Goal: Book appointment/travel/reservation

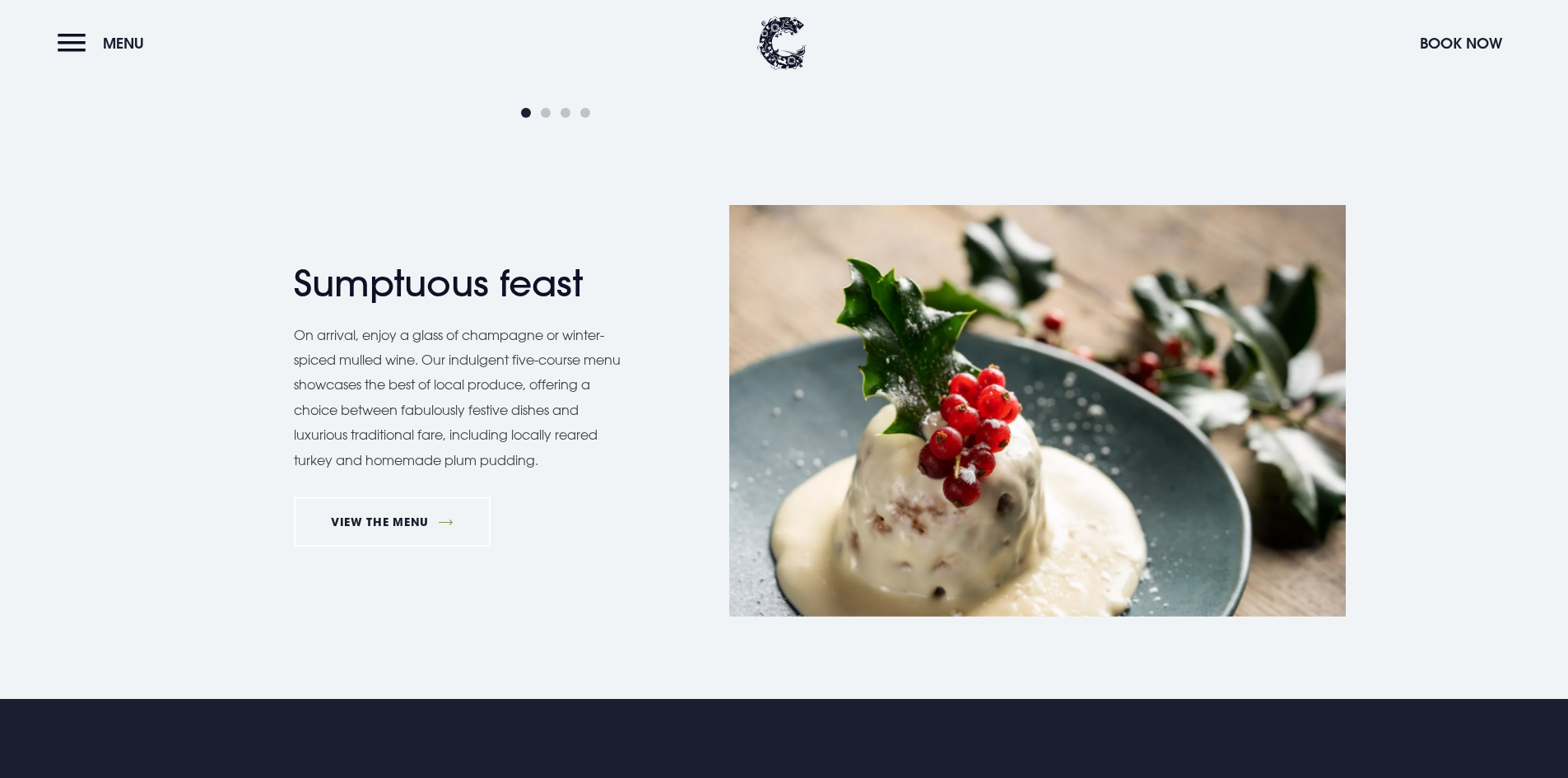
scroll to position [1490, 0]
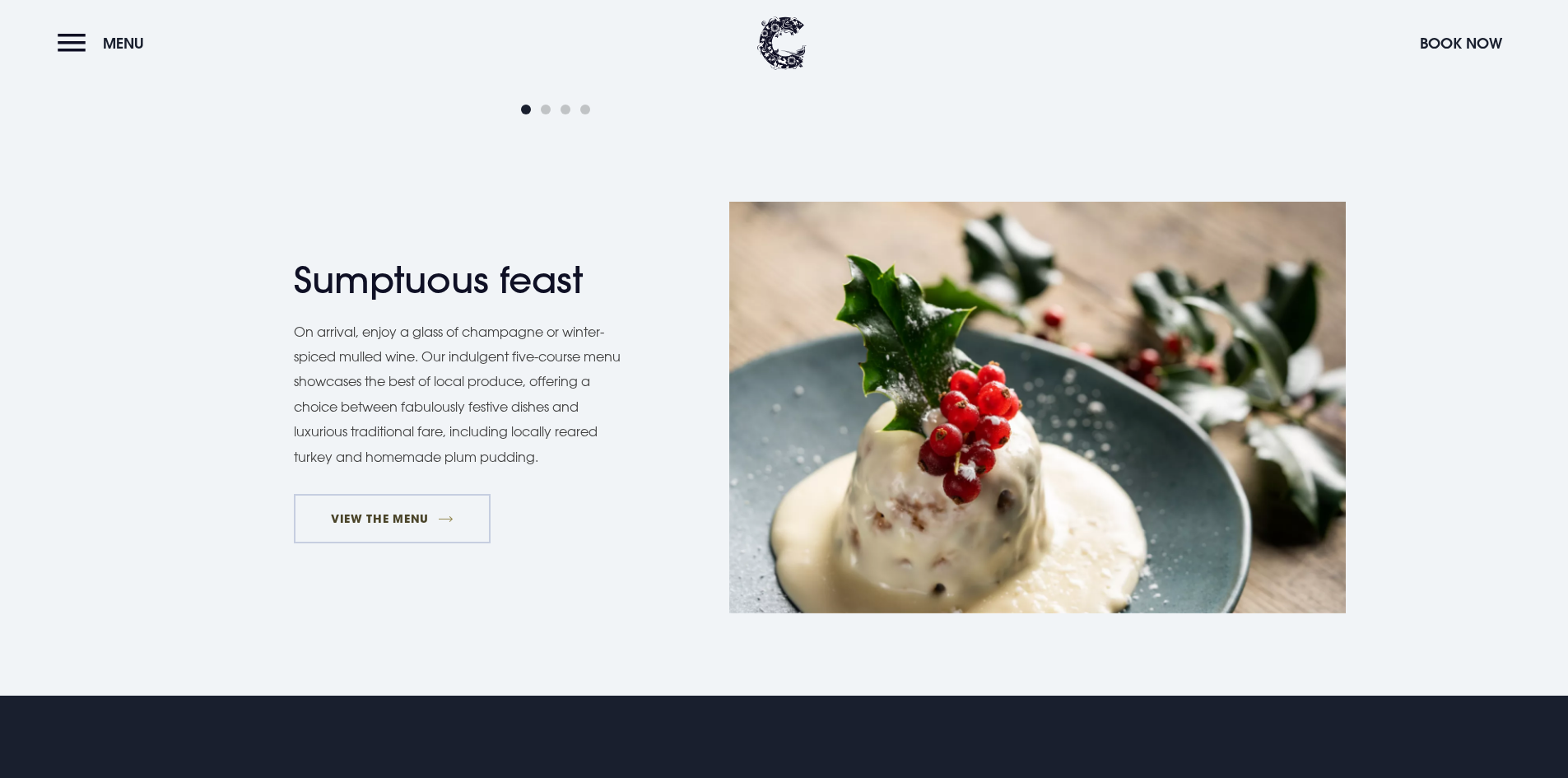
click at [425, 517] on link "VIEW THE MENU" at bounding box center [392, 518] width 197 height 50
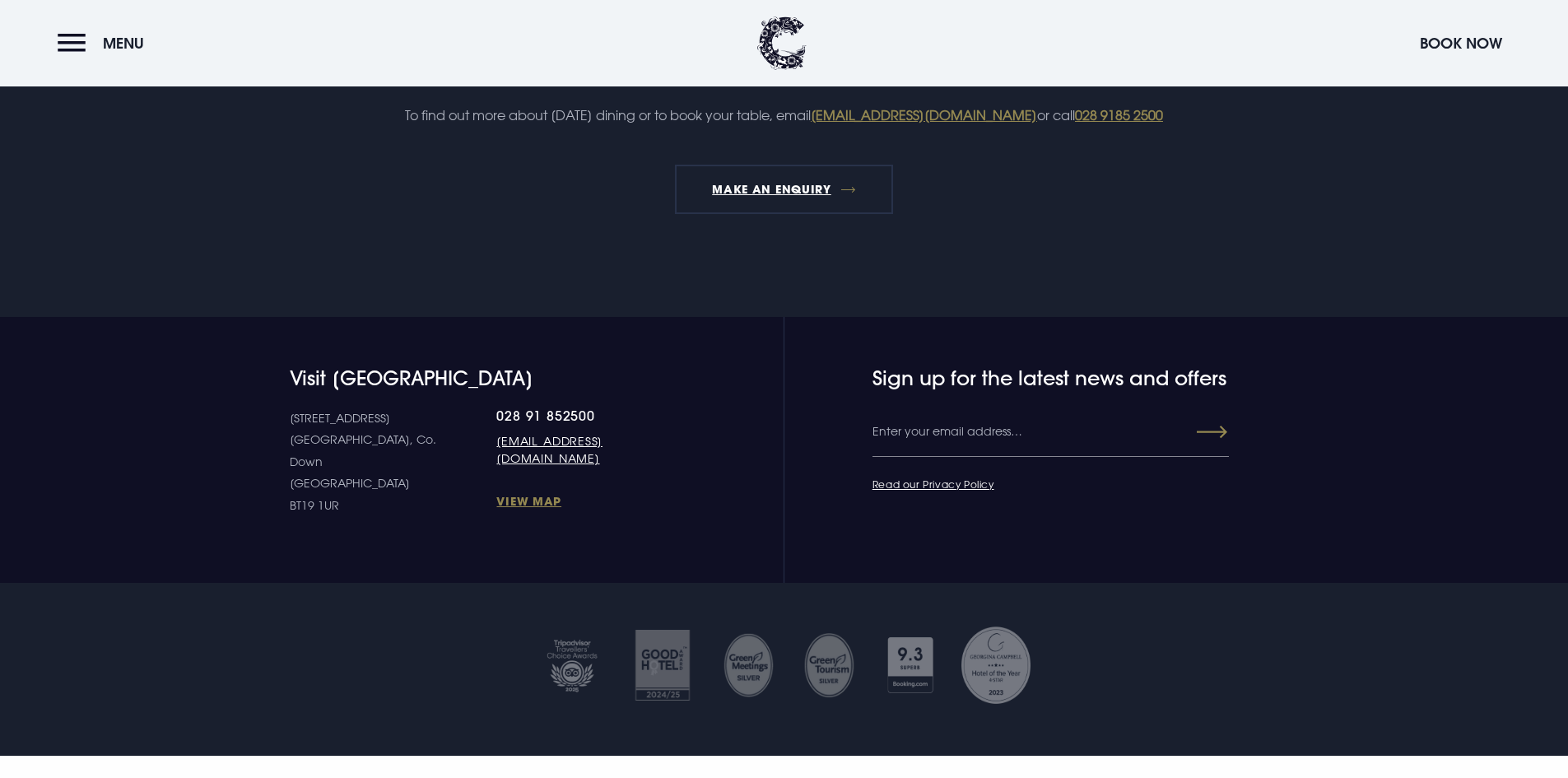
scroll to position [2287, 0]
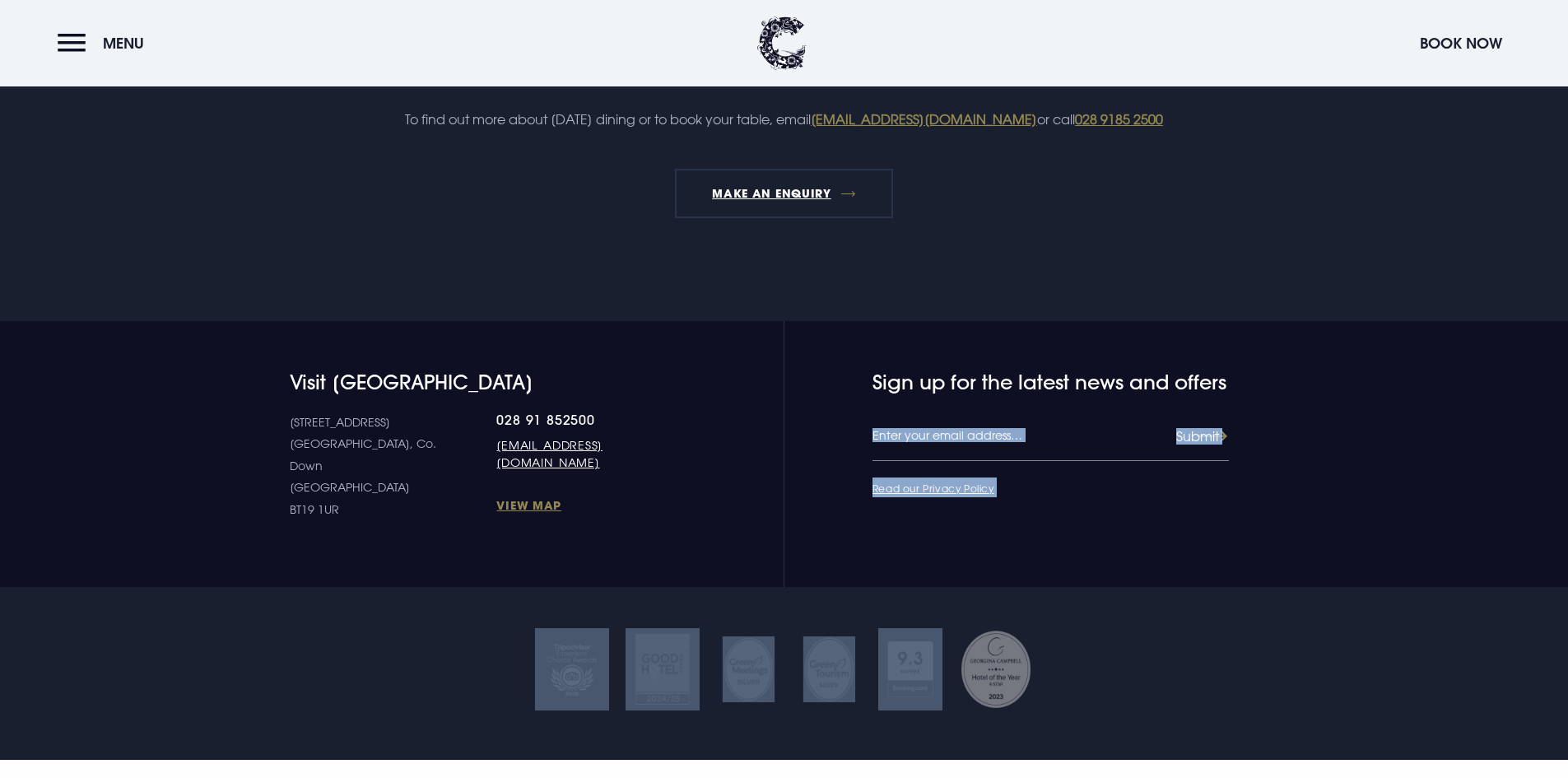
drag, startPoint x: 1549, startPoint y: 625, endPoint x: 1548, endPoint y: 422, distance: 203.0
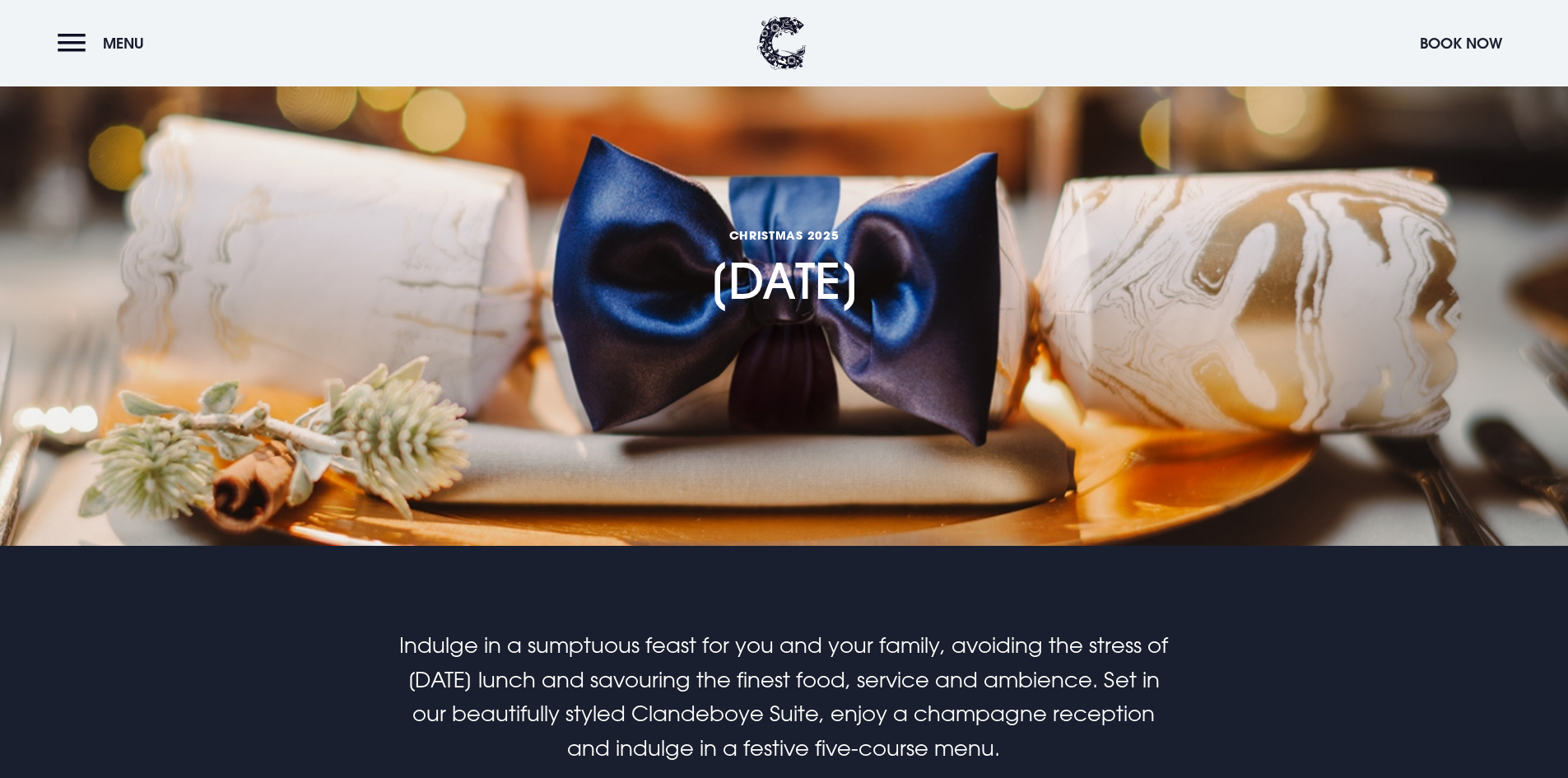
scroll to position [0, 0]
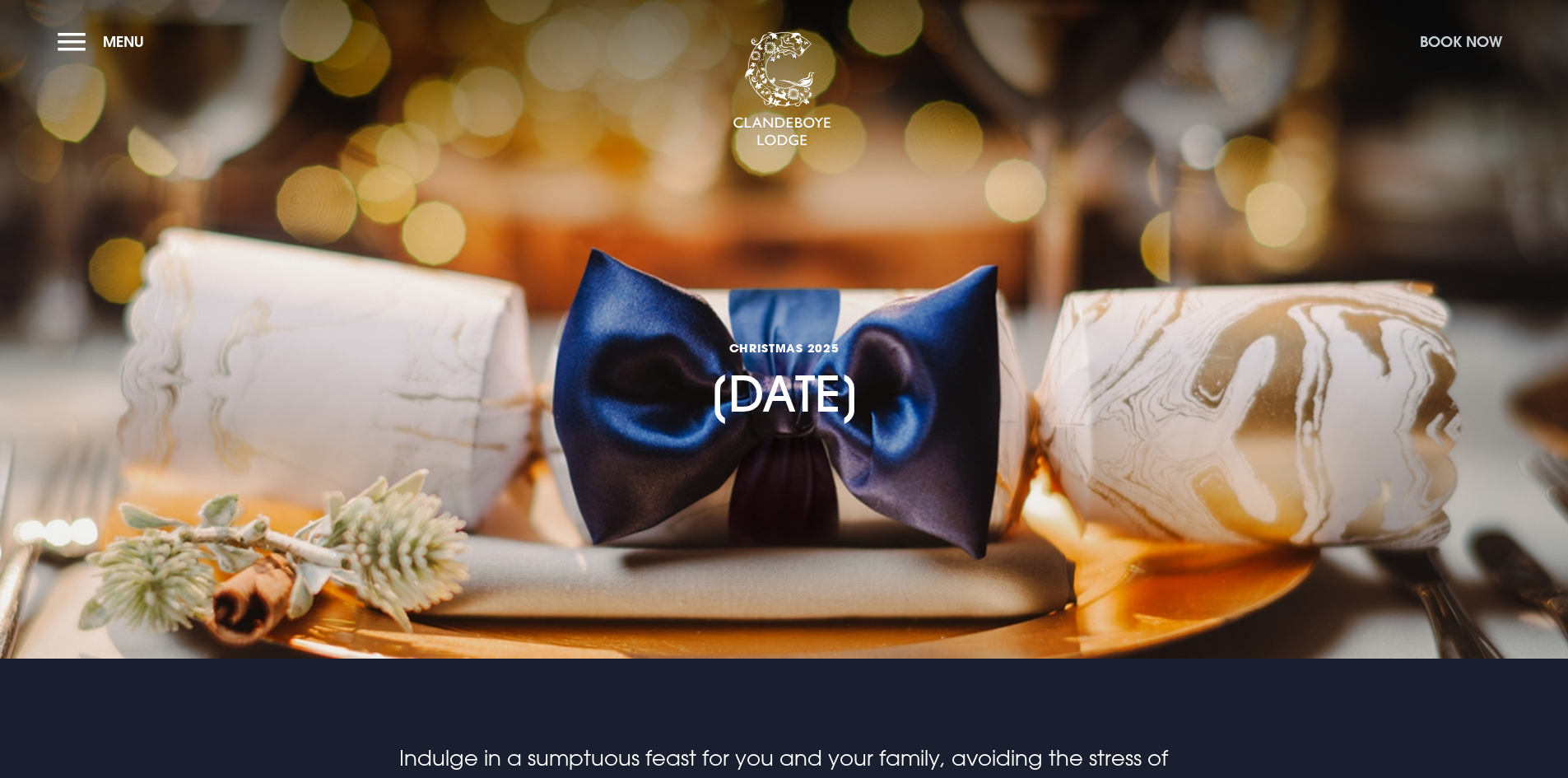
click at [1434, 42] on button "Book Now" at bounding box center [1461, 42] width 99 height 35
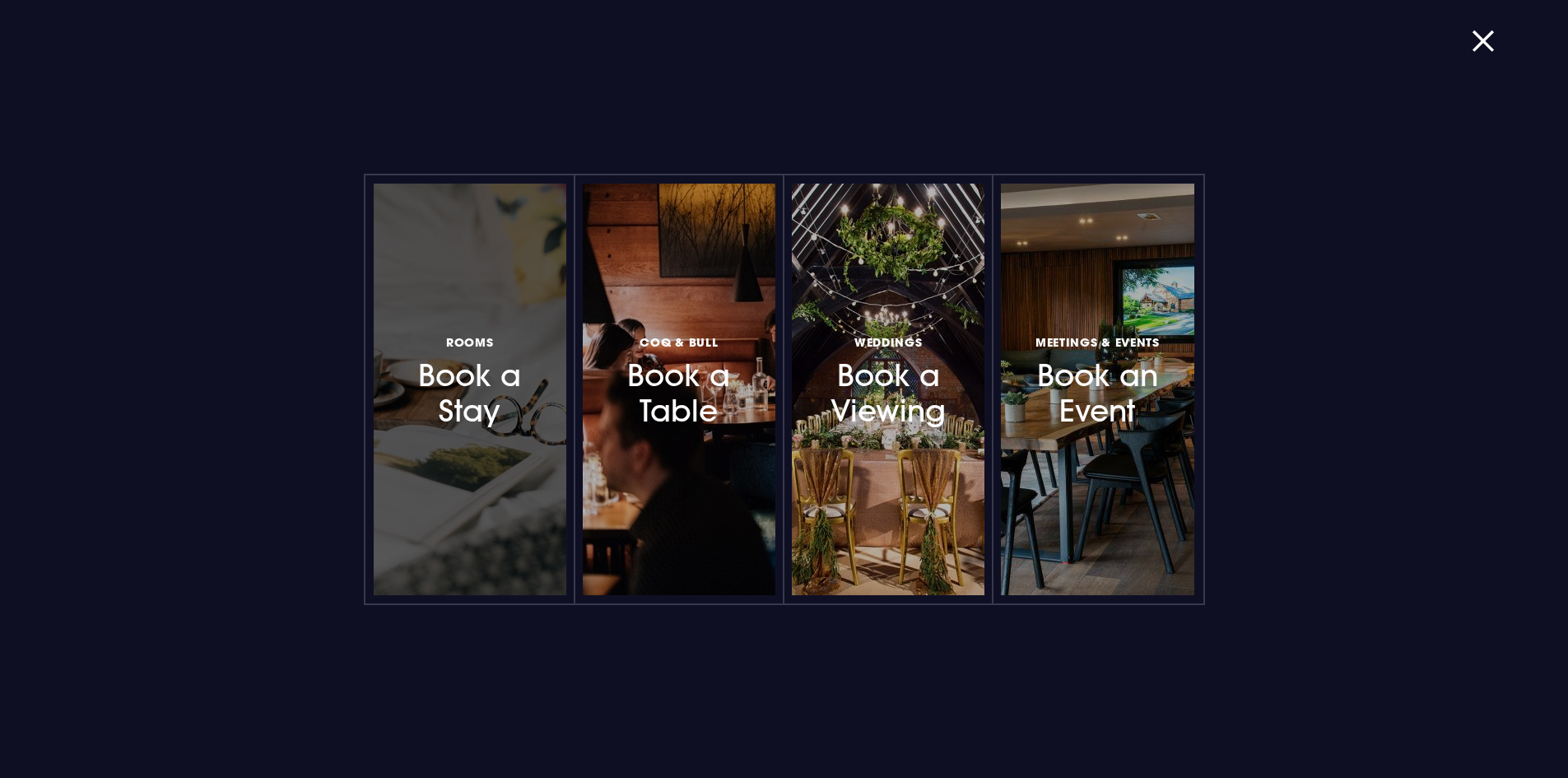
click at [471, 411] on h3 "Rooms Book a Stay" at bounding box center [470, 380] width 143 height 98
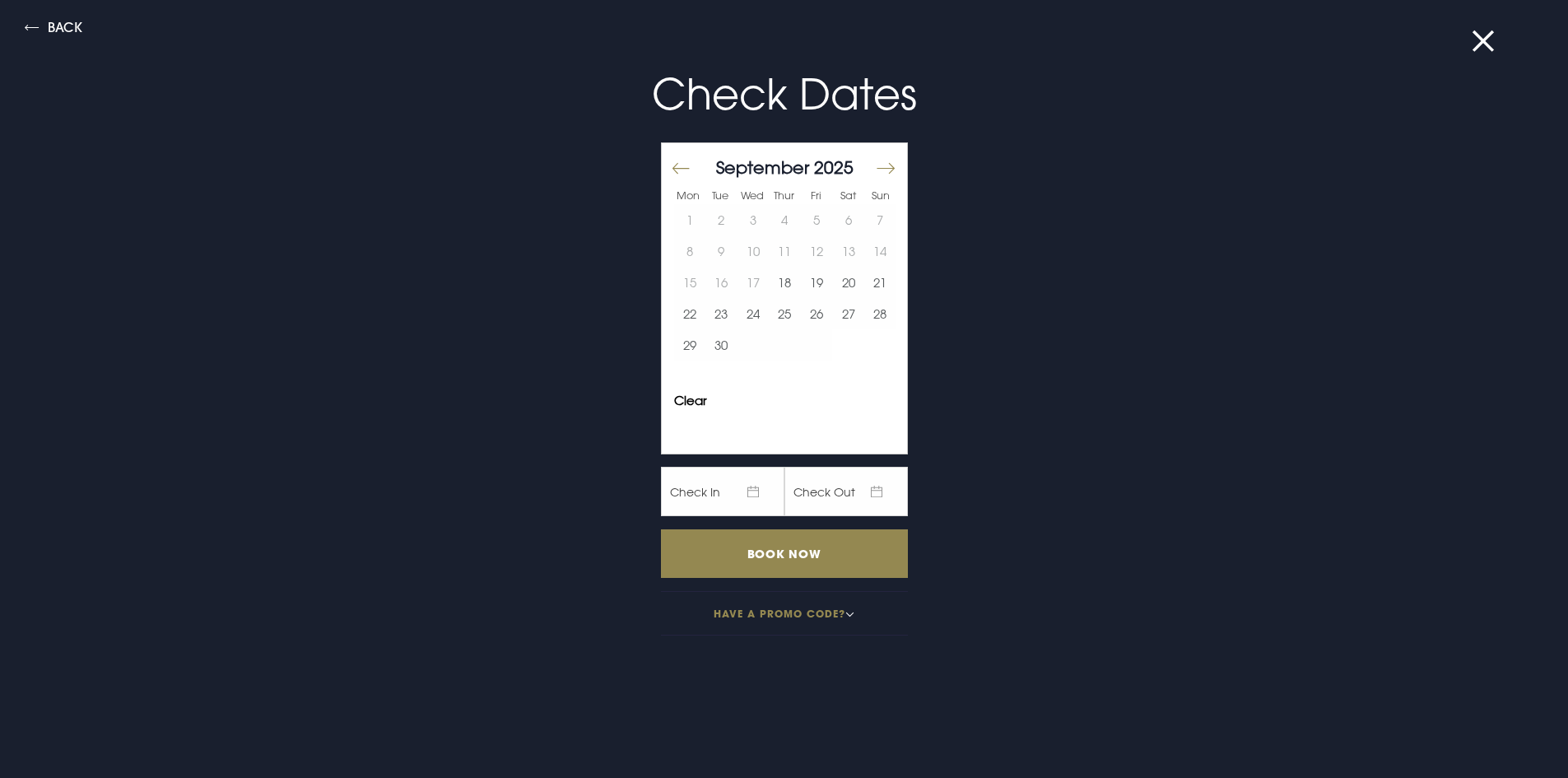
click at [879, 163] on button "Move forward to switch to the next month." at bounding box center [884, 168] width 19 height 34
click at [772, 316] on button "25" at bounding box center [784, 313] width 32 height 31
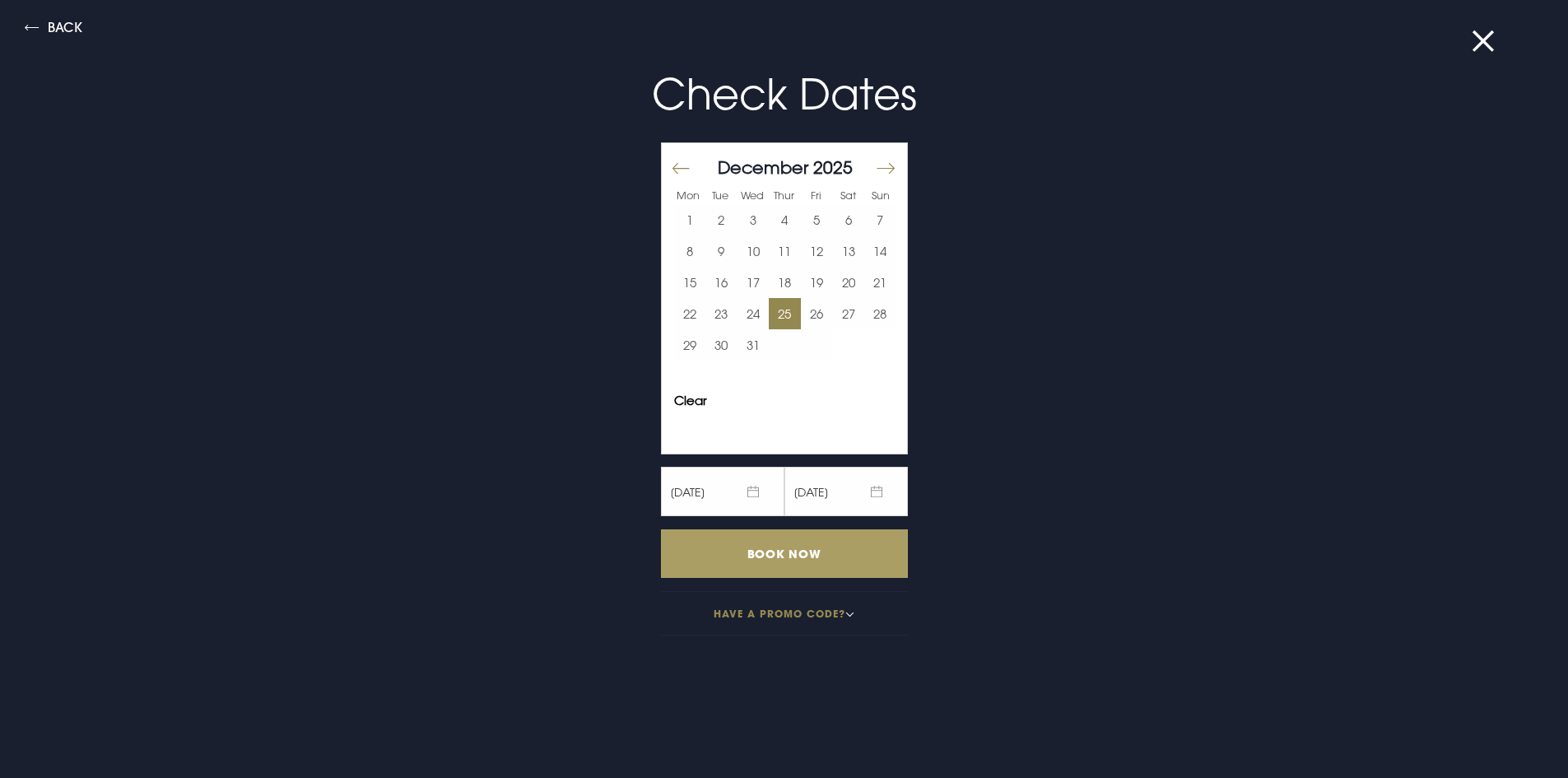
click at [788, 553] on input "Book Now" at bounding box center [784, 553] width 247 height 49
